Goal: Information Seeking & Learning: Understand process/instructions

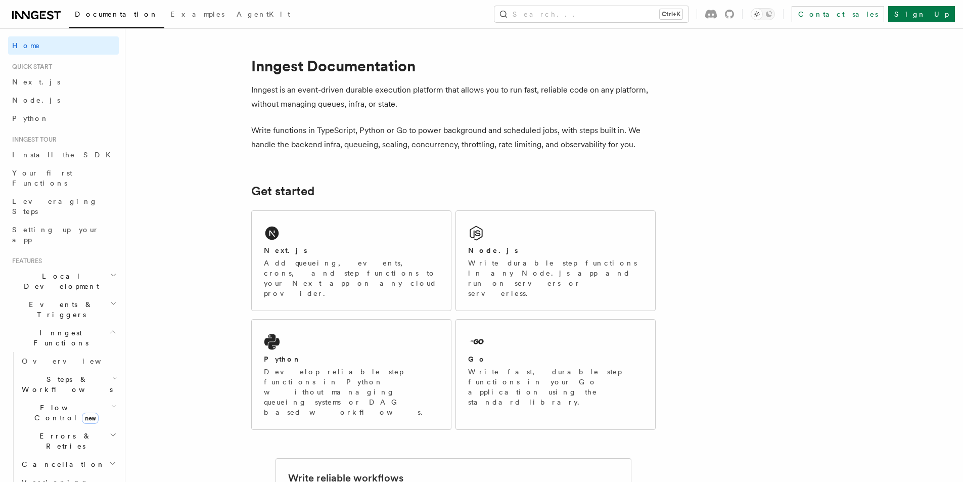
click at [45, 11] on icon at bounding box center [36, 15] width 49 height 12
click at [28, 95] on link "Node.js" at bounding box center [63, 100] width 111 height 18
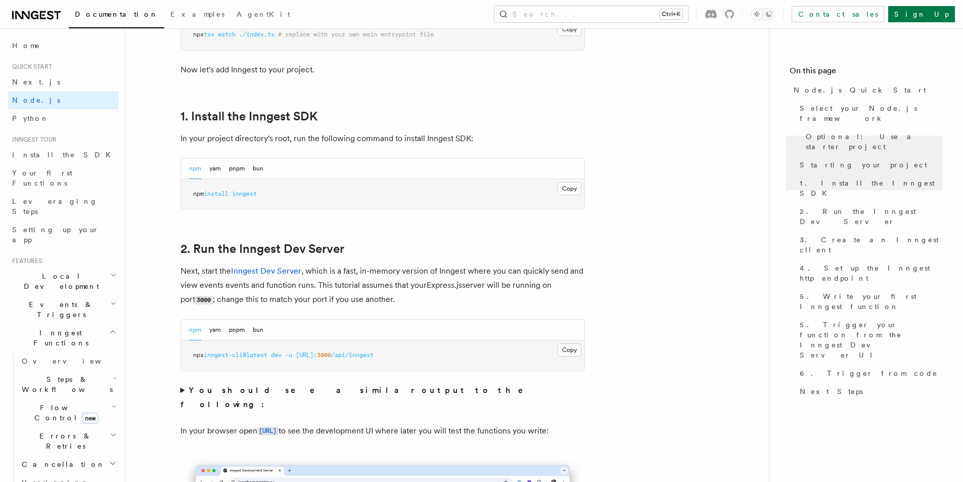
scroll to position [607, 0]
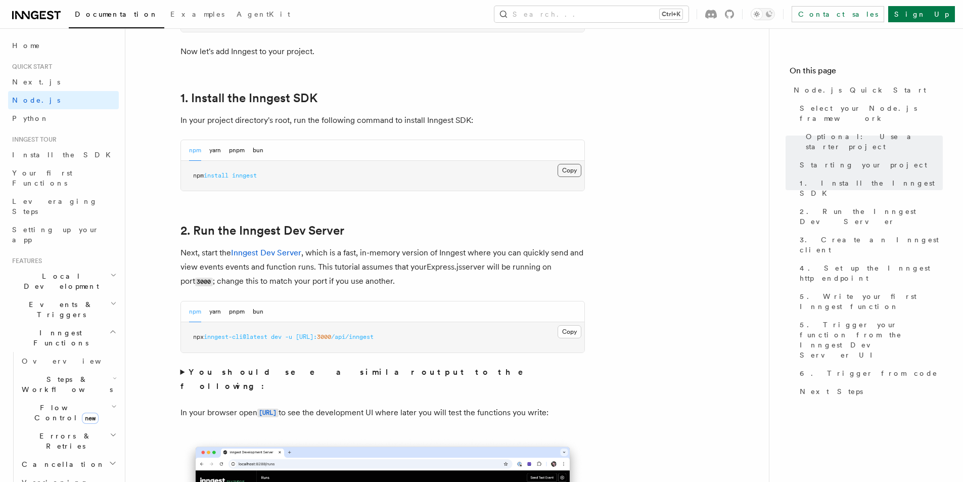
click at [568, 169] on button "Copy Copied" at bounding box center [570, 170] width 24 height 13
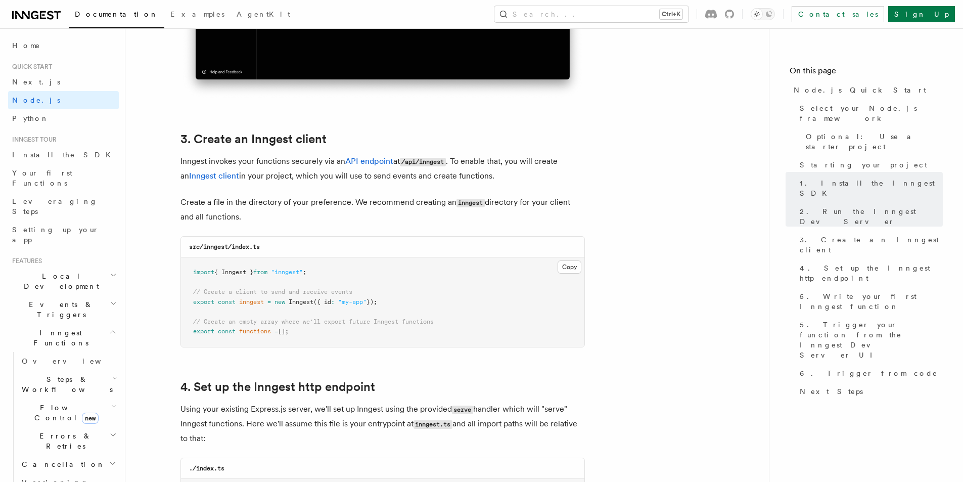
scroll to position [1314, 0]
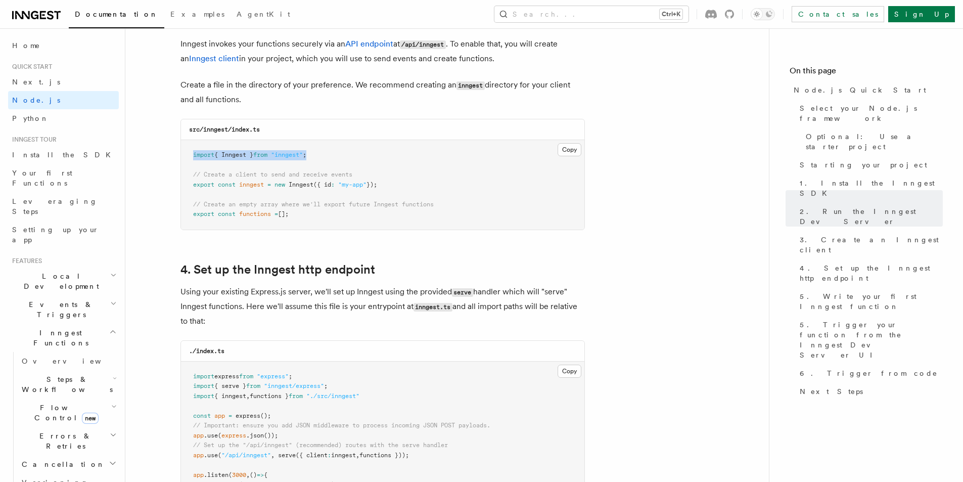
drag, startPoint x: 315, startPoint y: 155, endPoint x: 183, endPoint y: 152, distance: 132.0
click at [183, 152] on pre "import { Inngest } from "inngest" ; // Create a client to send and receive even…" at bounding box center [382, 184] width 403 height 89
copy span "import { Inngest } from "inngest" ;"
drag, startPoint x: 385, startPoint y: 185, endPoint x: 179, endPoint y: 184, distance: 205.7
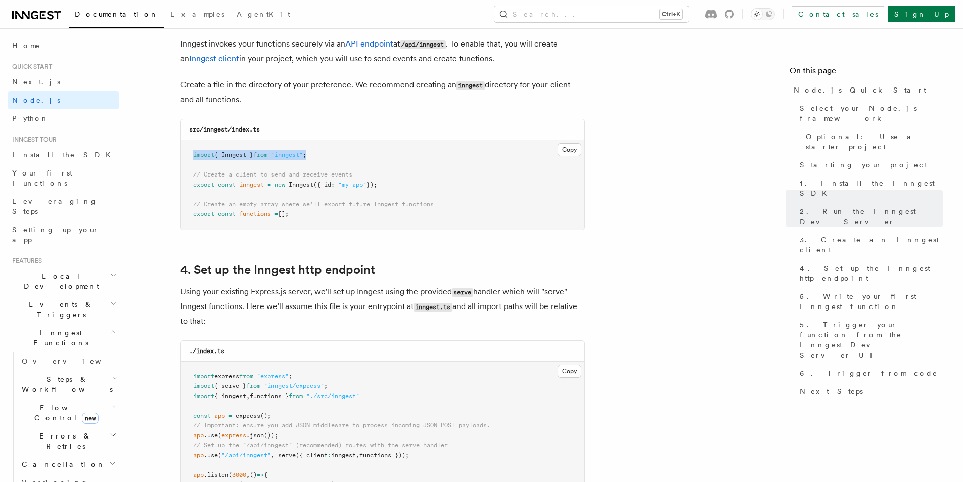
copy span "export const inngest = new Inngest ({ id : "my-app" });"
drag, startPoint x: 193, startPoint y: 174, endPoint x: 384, endPoint y: 175, distance: 190.6
click at [384, 175] on pre "import { Inngest } from "inngest" ; // Create a client to send and receive even…" at bounding box center [382, 184] width 403 height 89
copy span "// Create a client to send and receive events"
drag, startPoint x: 194, startPoint y: 204, endPoint x: 345, endPoint y: 216, distance: 151.1
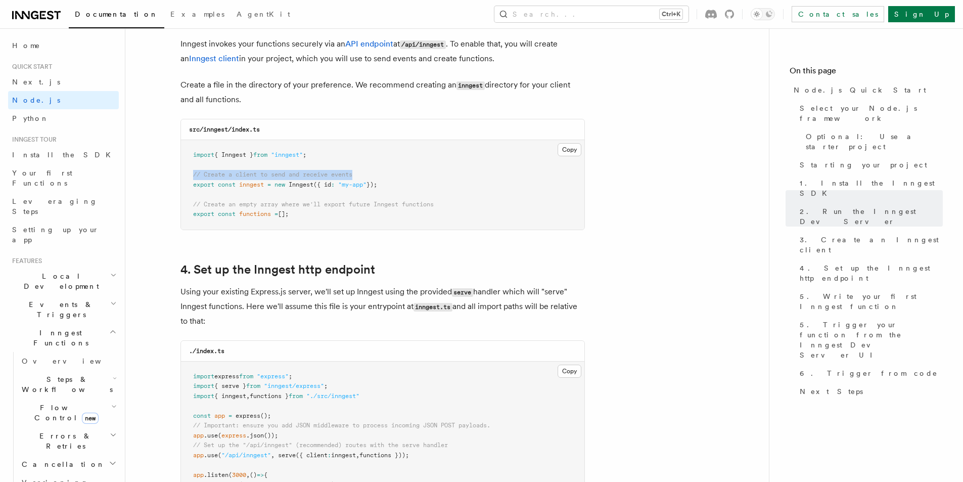
click at [345, 216] on pre "import { Inngest } from "inngest" ; // Create a client to send and receive even…" at bounding box center [382, 184] width 403 height 89
copy code "// Create an empty array where we'll export future Inngest functions export con…"
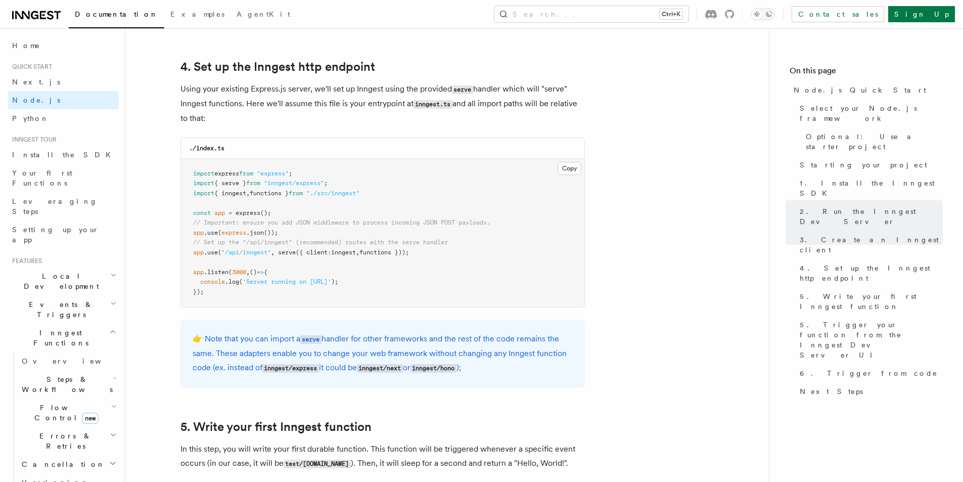
scroll to position [1516, 0]
drag, startPoint x: 424, startPoint y: 253, endPoint x: 280, endPoint y: 255, distance: 144.6
click at [280, 255] on pre "import express from "express" ; import { serve } from "inngest/express" ; impor…" at bounding box center [382, 233] width 403 height 149
copy span "serve ({ client : inngest , functions }));"
drag, startPoint x: 194, startPoint y: 182, endPoint x: 383, endPoint y: 192, distance: 189.8
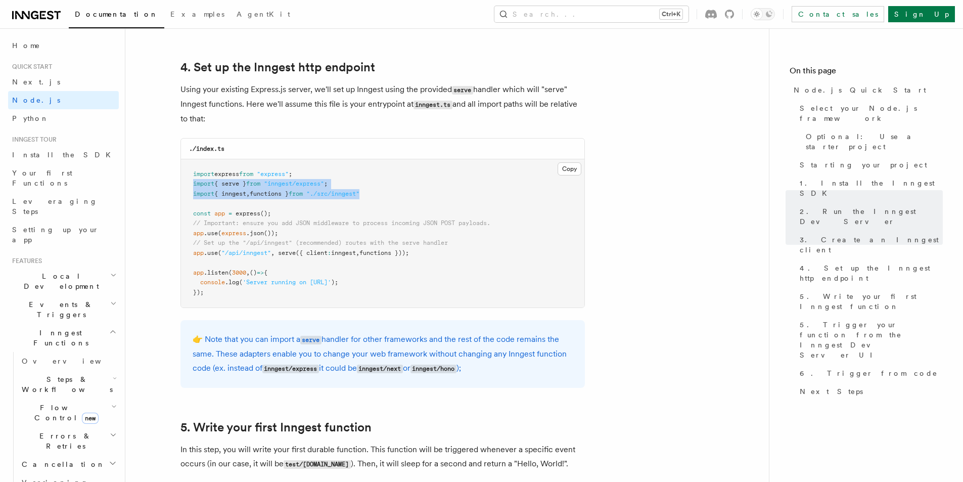
click at [383, 192] on pre "import express from "express" ; import { serve } from "inngest/express" ; impor…" at bounding box center [382, 233] width 403 height 149
copy code "import { serve } from "inngest/express" ; import { inngest , functions } from "…"
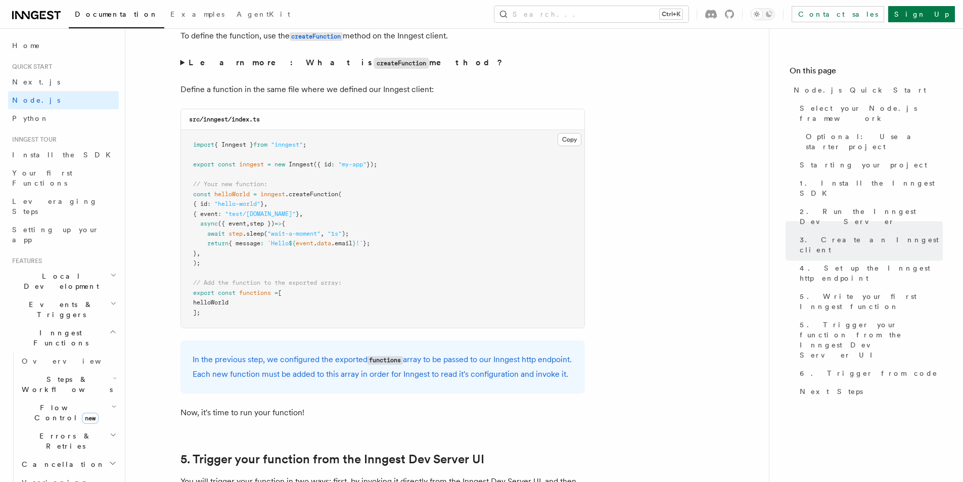
scroll to position [1971, 0]
